Goal: Navigation & Orientation: Find specific page/section

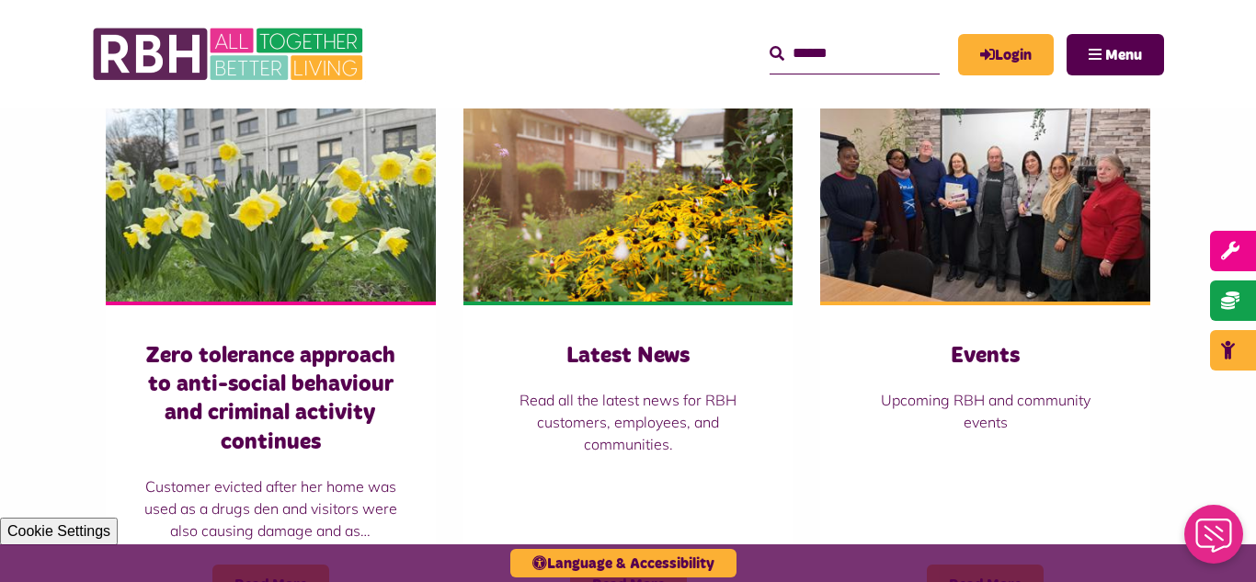
scroll to position [1287, 0]
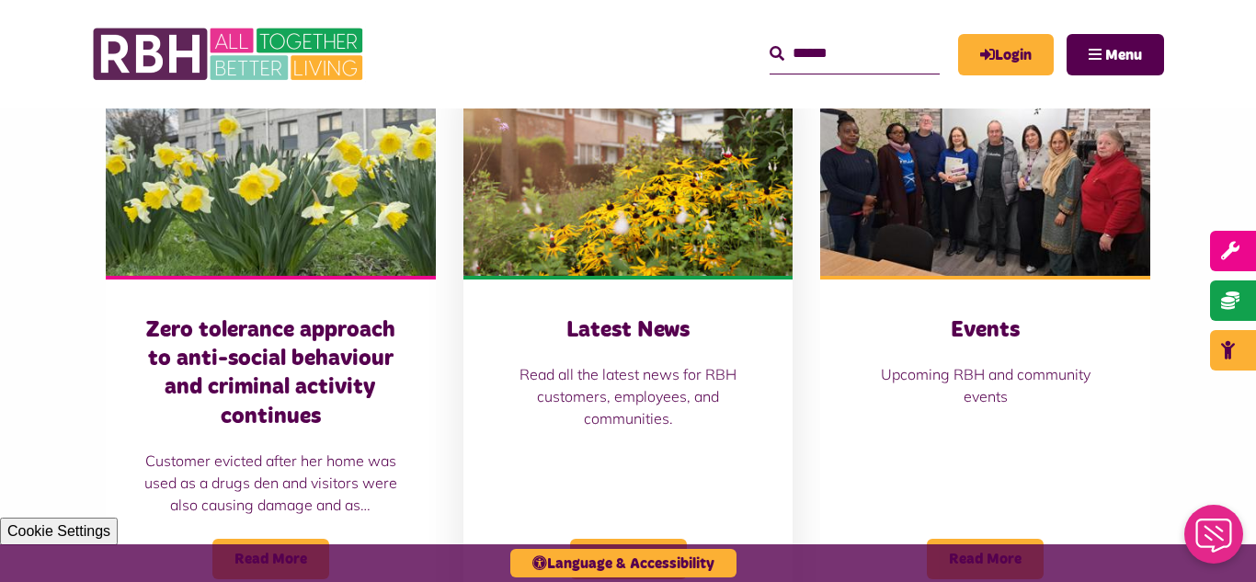
click at [657, 225] on img at bounding box center [628, 173] width 330 height 206
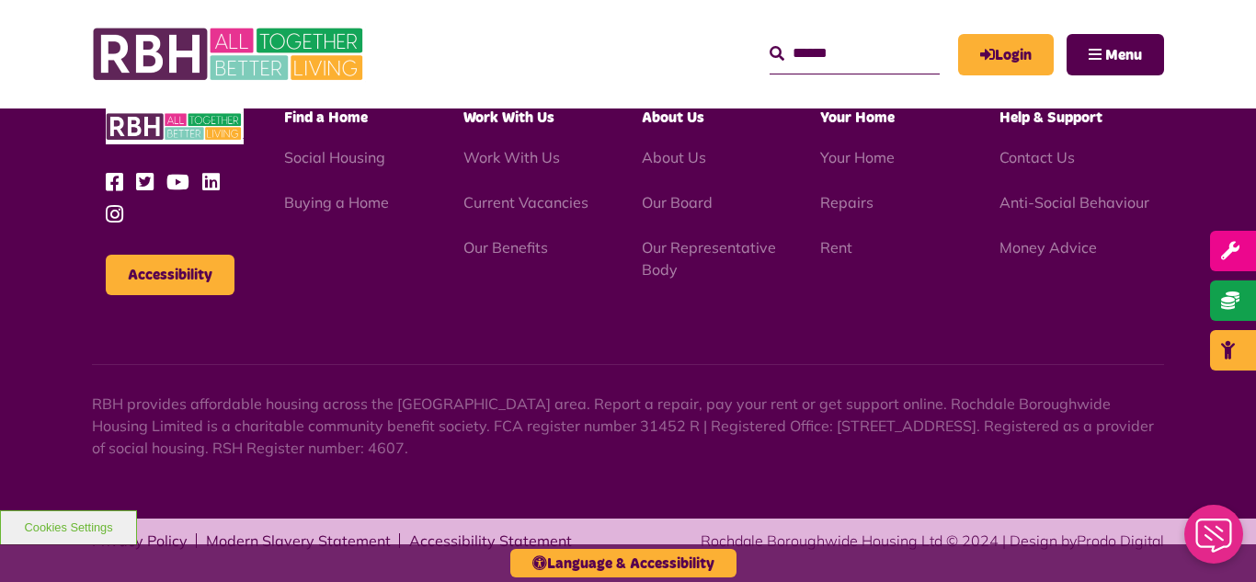
scroll to position [2002, 0]
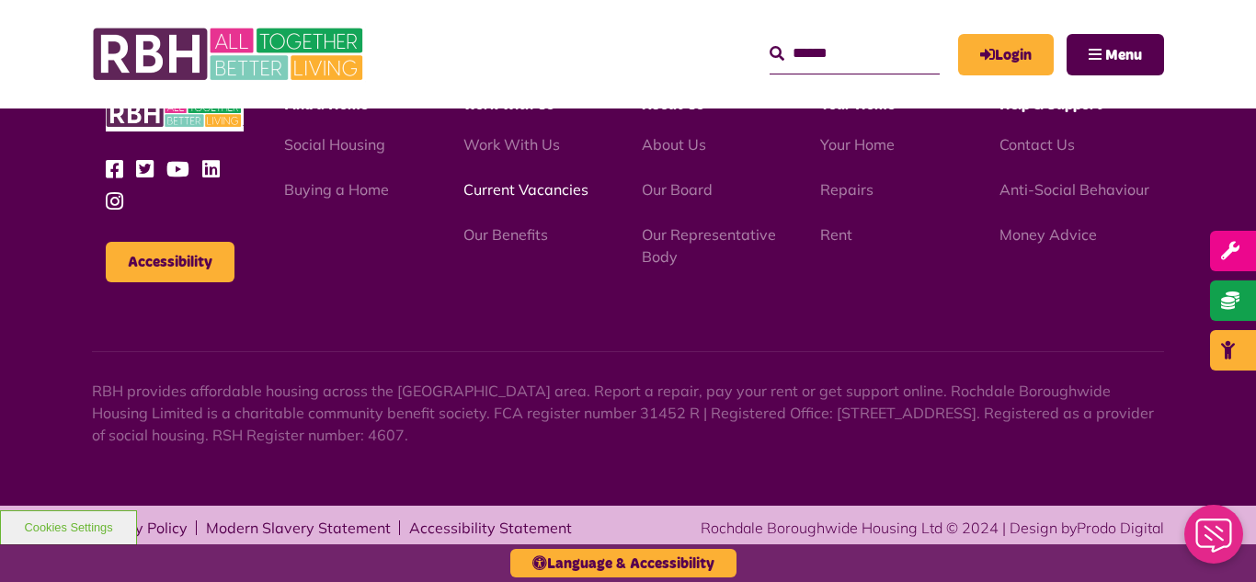
click at [489, 189] on link "Current Vacancies" at bounding box center [525, 189] width 125 height 18
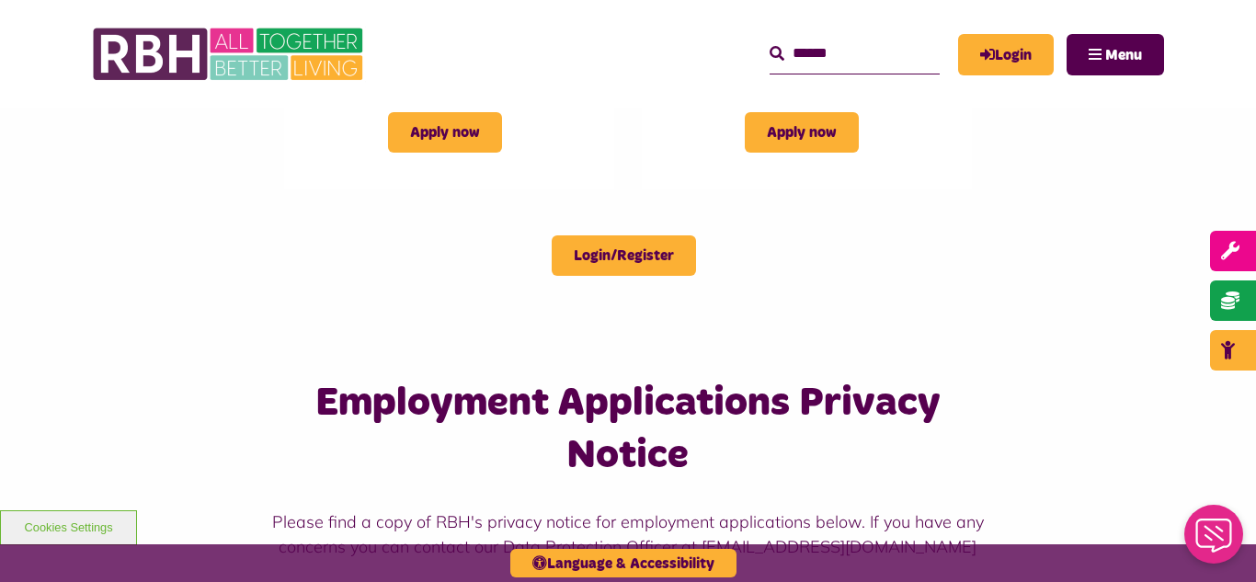
scroll to position [1471, 0]
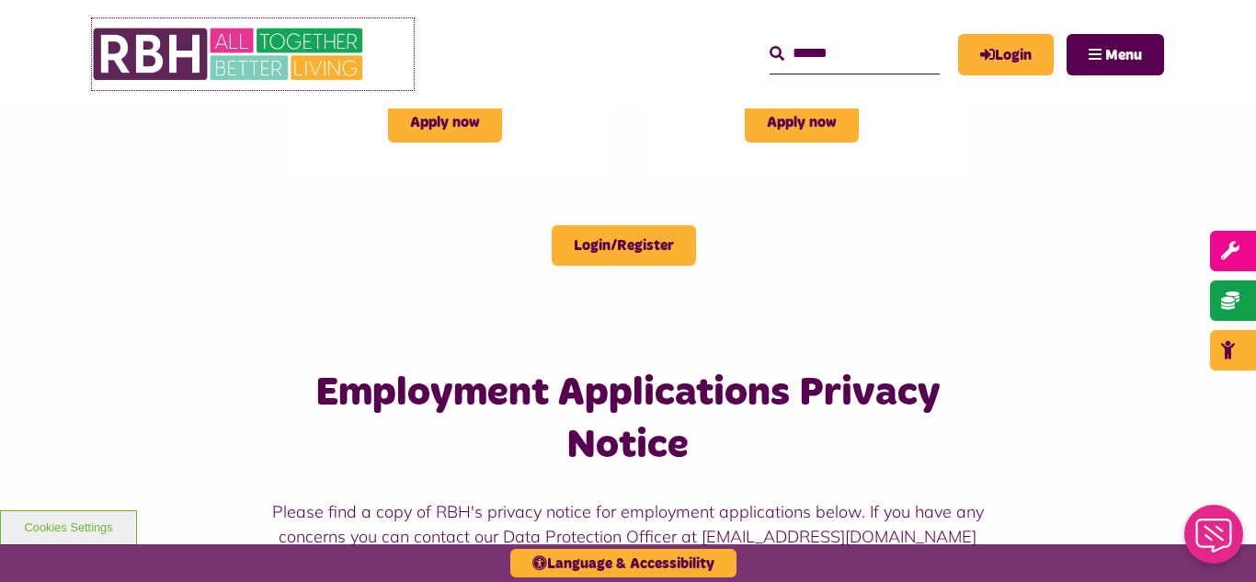
click at [263, 48] on img at bounding box center [230, 54] width 276 height 72
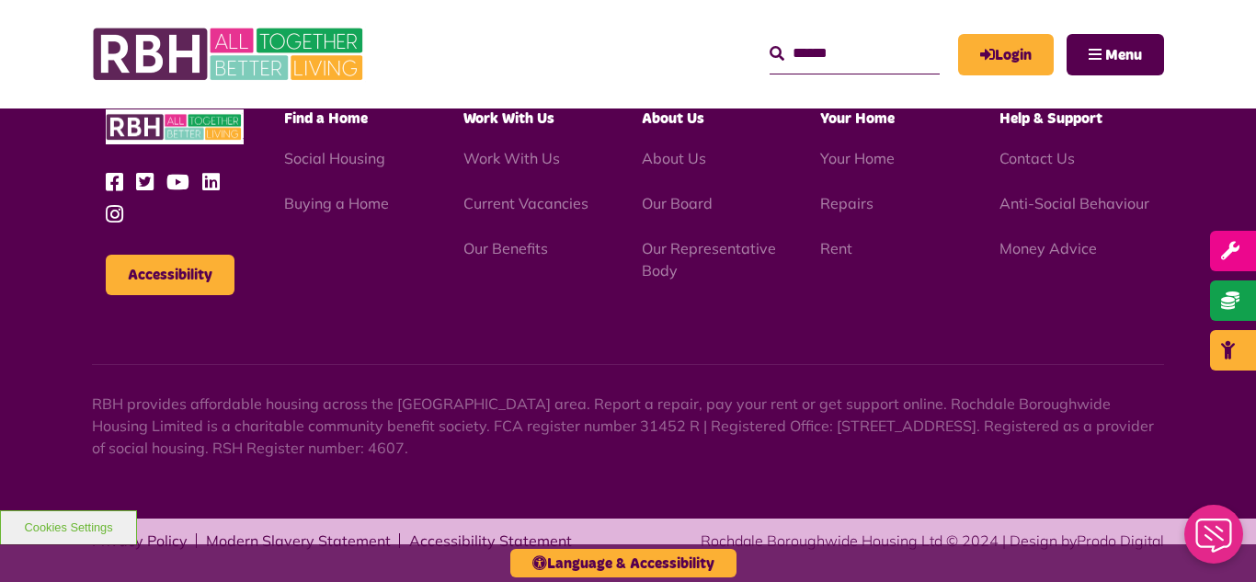
scroll to position [1926, 0]
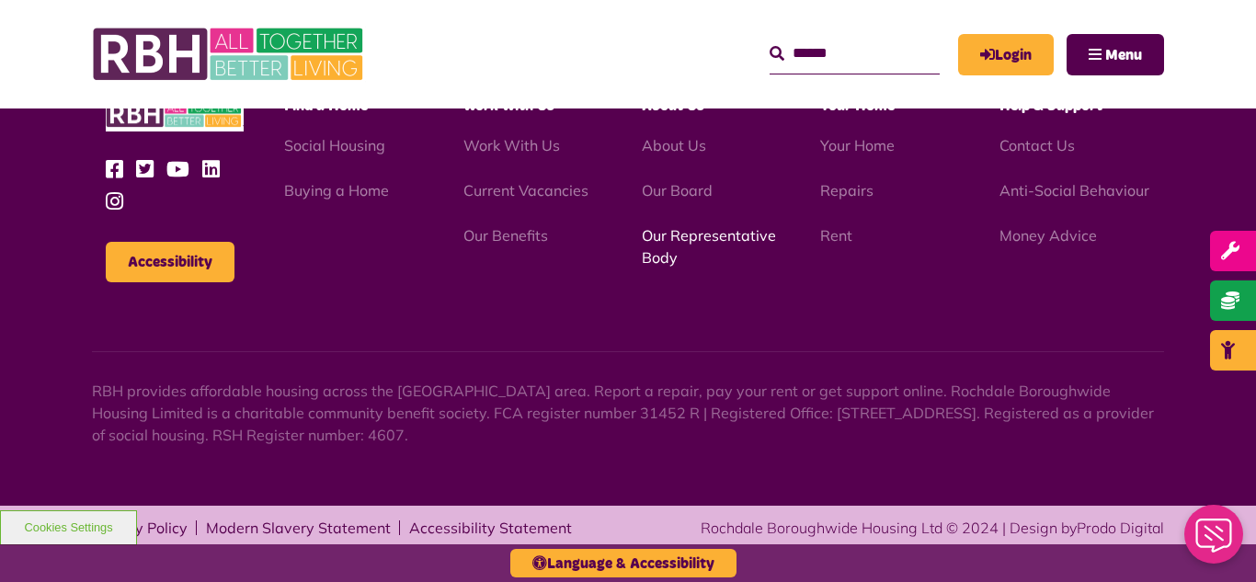
click at [667, 239] on link "Our Representative Body" at bounding box center [709, 246] width 134 height 40
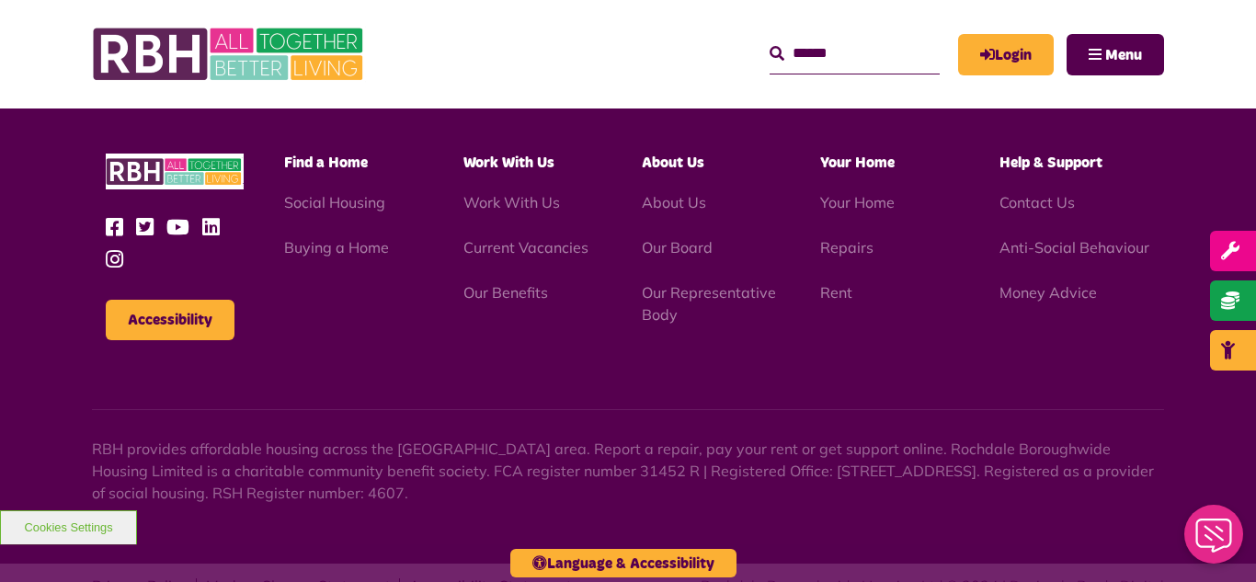
scroll to position [5338, 0]
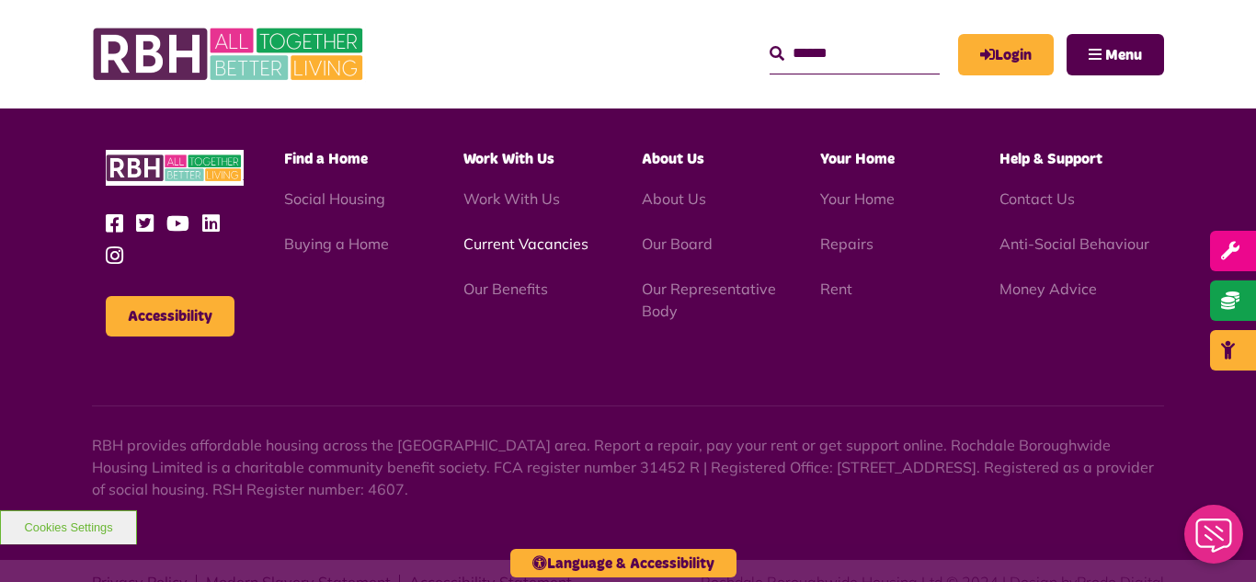
click at [513, 234] on link "Current Vacancies" at bounding box center [525, 243] width 125 height 18
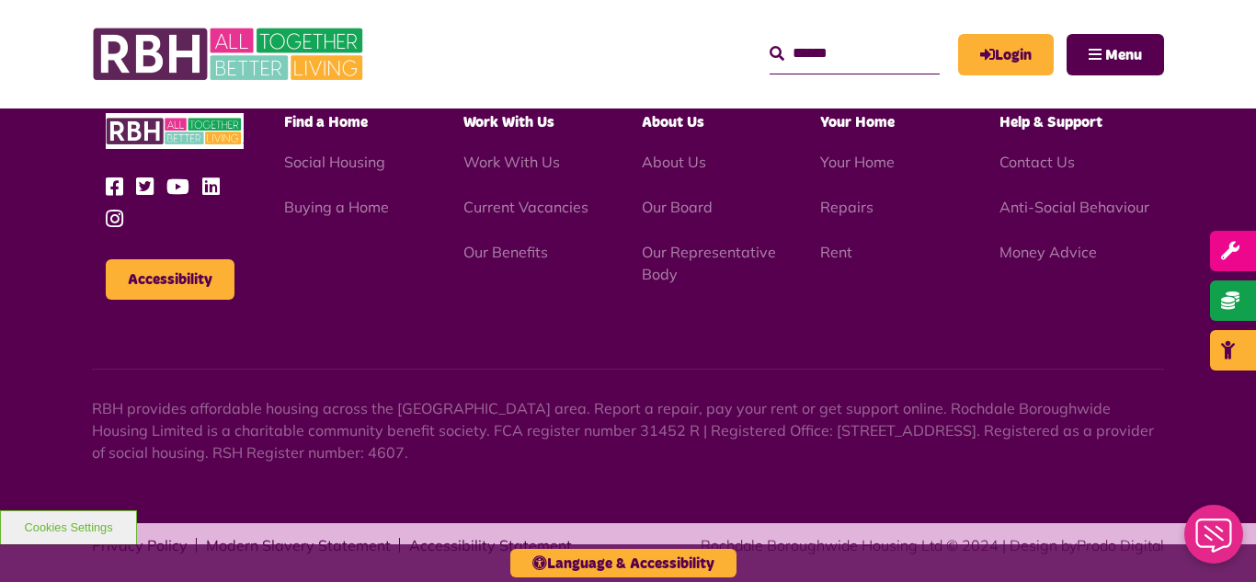
scroll to position [2631, 0]
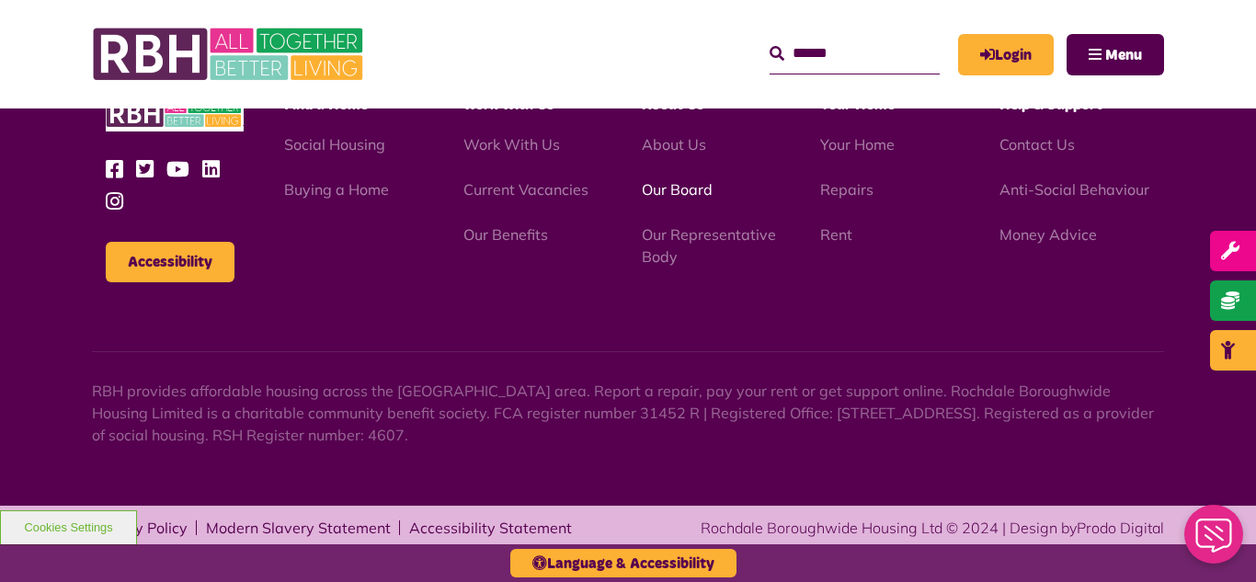
click at [681, 195] on link "Our Board" at bounding box center [677, 189] width 71 height 18
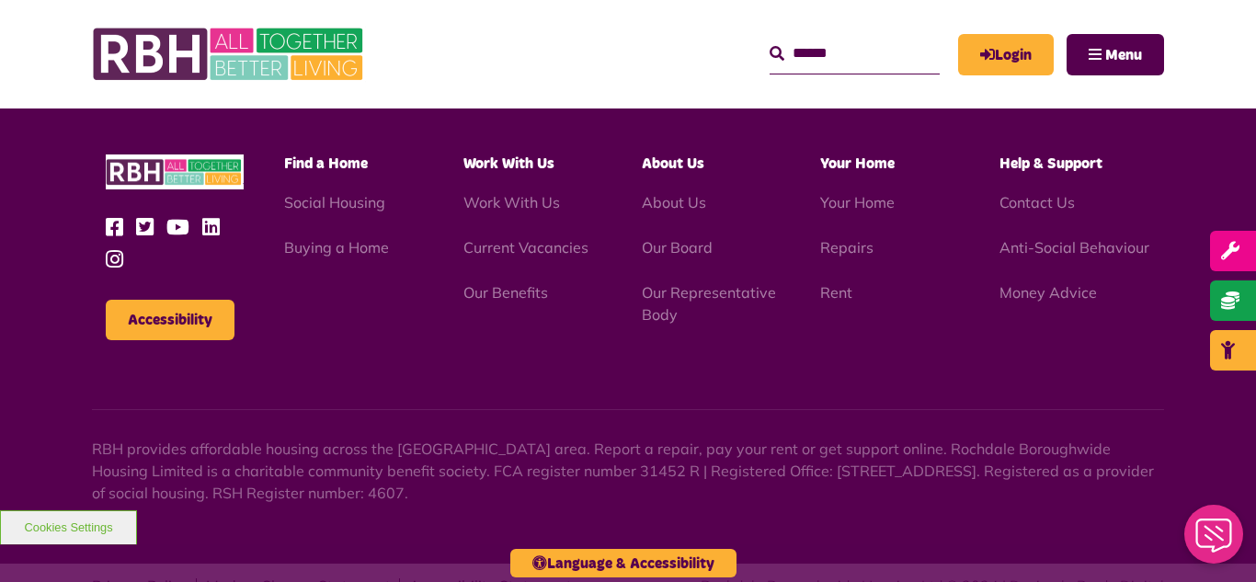
scroll to position [4829, 0]
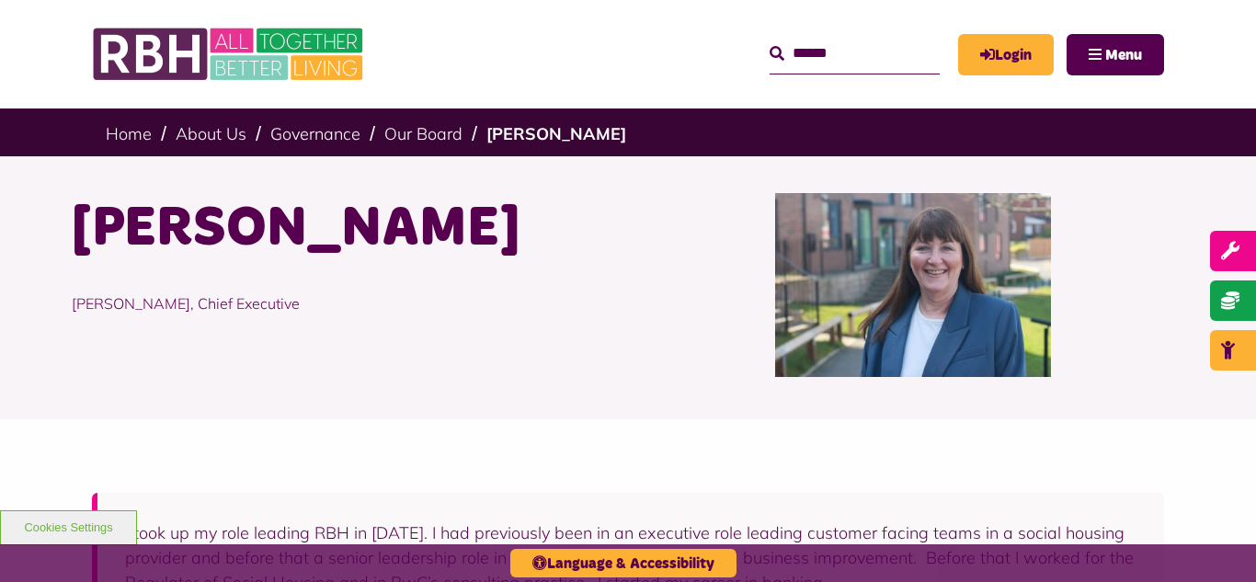
scroll to position [736, 0]
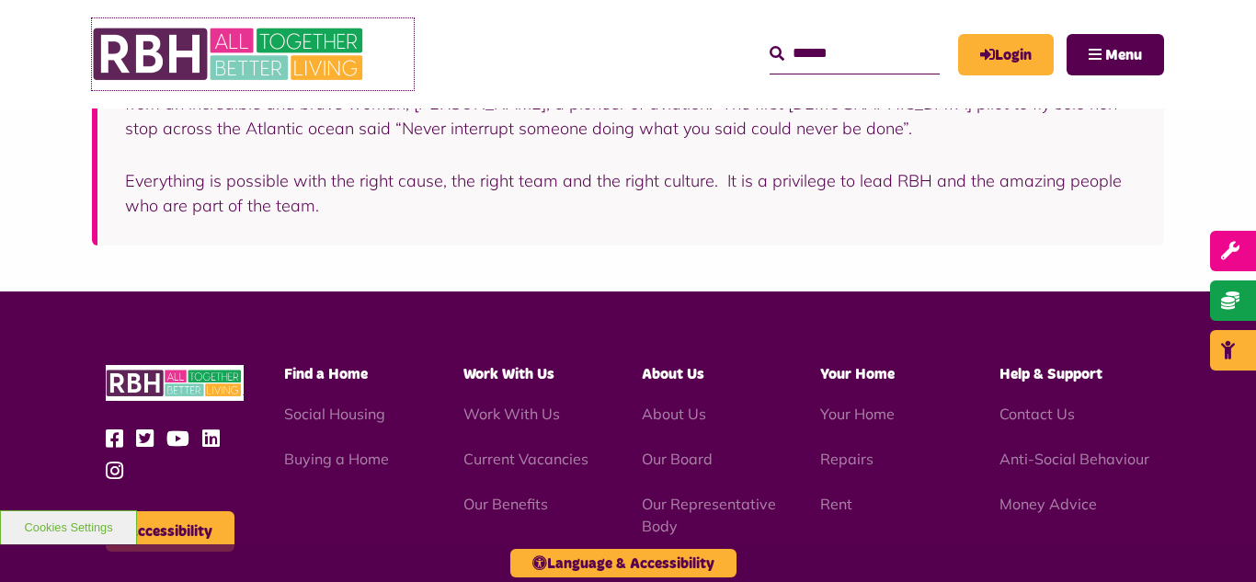
click at [238, 48] on img at bounding box center [230, 54] width 276 height 72
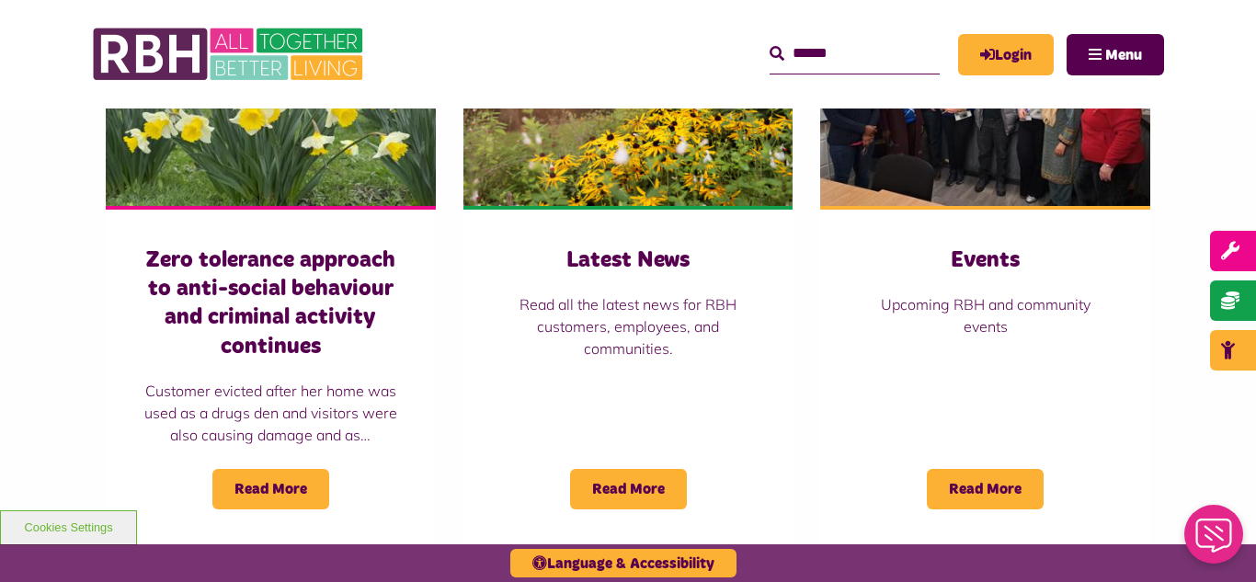
scroll to position [1361, 0]
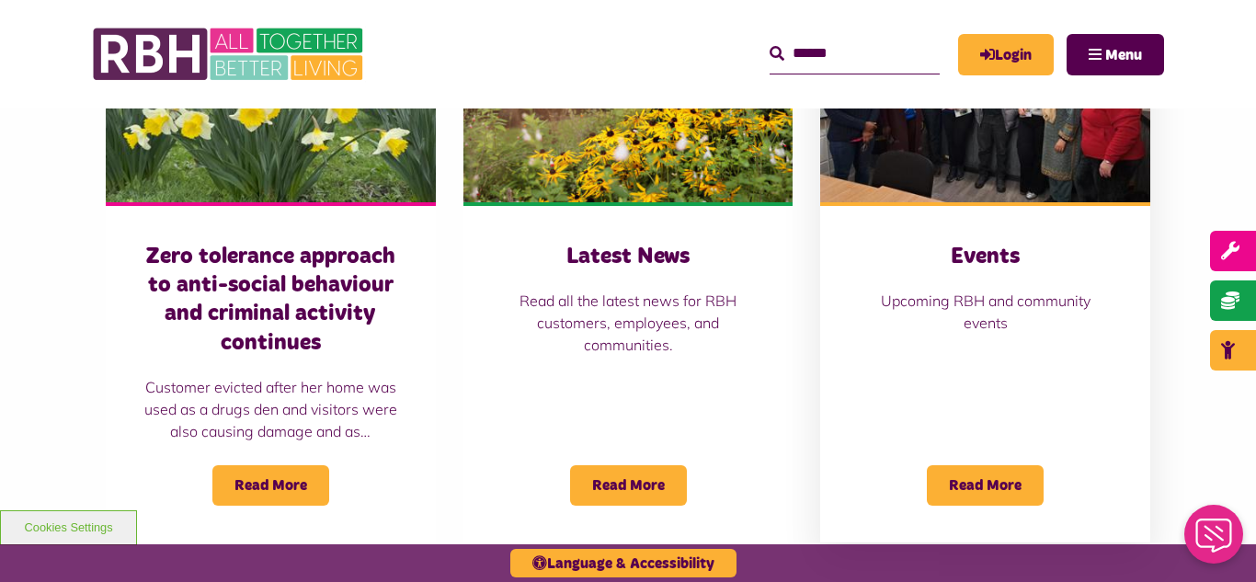
click at [921, 188] on img at bounding box center [985, 99] width 330 height 206
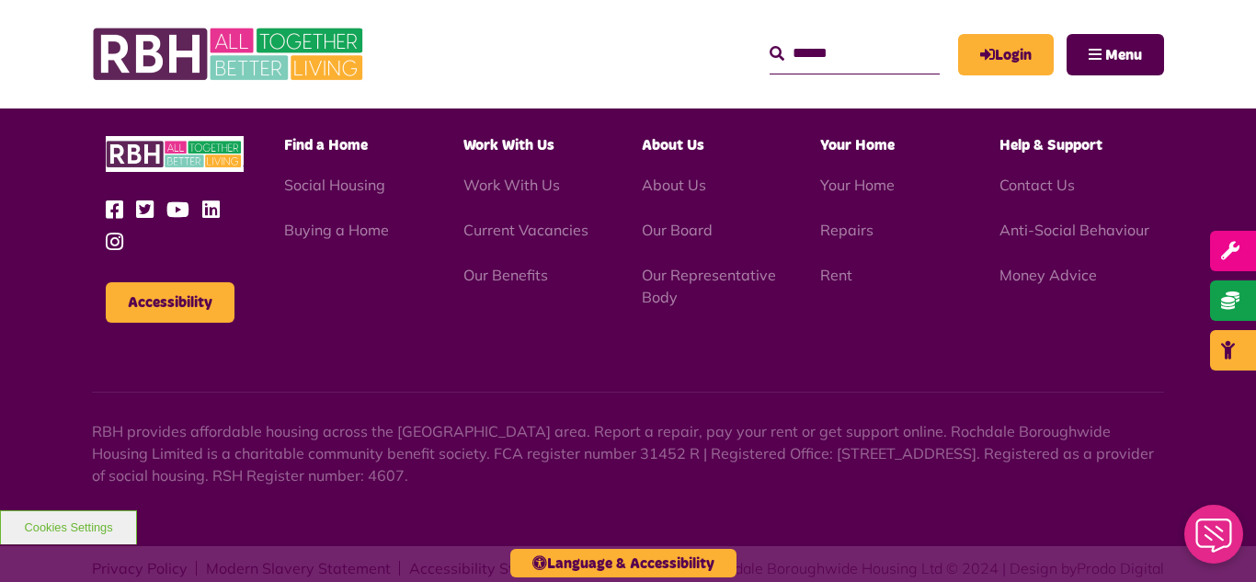
scroll to position [2442, 0]
